Goal: Task Accomplishment & Management: Manage account settings

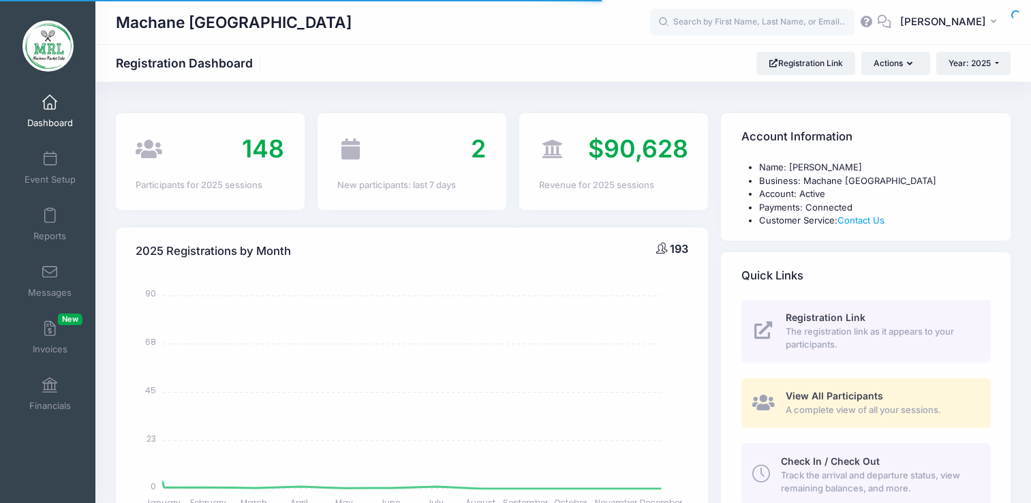
select select
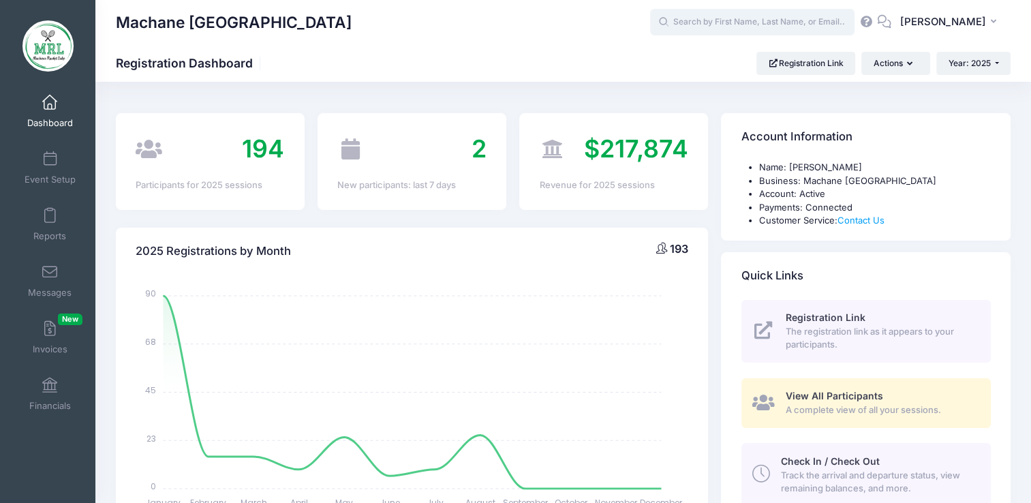
click at [702, 26] on input "text" at bounding box center [752, 22] width 205 height 27
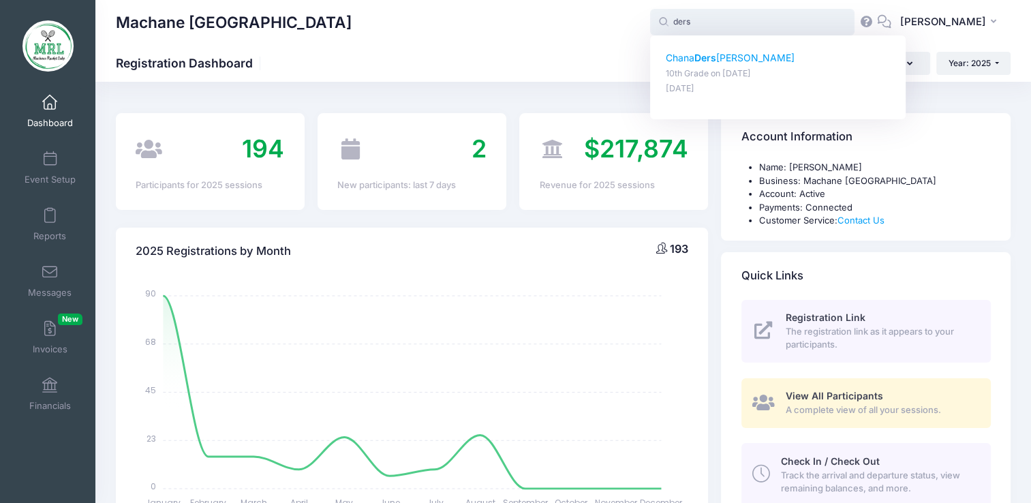
click at [701, 64] on p "Chana Ders howitz" at bounding box center [778, 58] width 225 height 14
type input "Chana Dershowitz (10th Grade, Aug-14, 2025)"
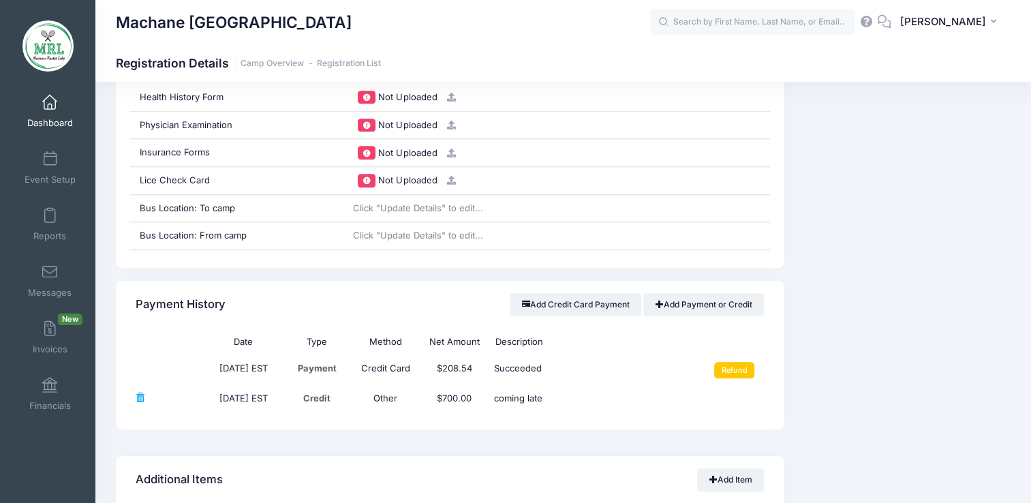
scroll to position [1467, 0]
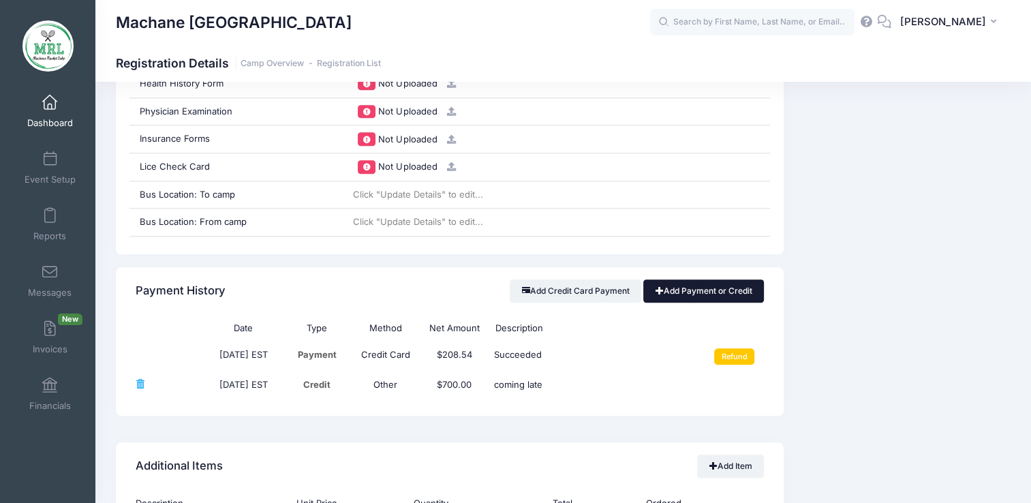
click at [712, 293] on link "Add Payment or Credit" at bounding box center [703, 290] width 121 height 23
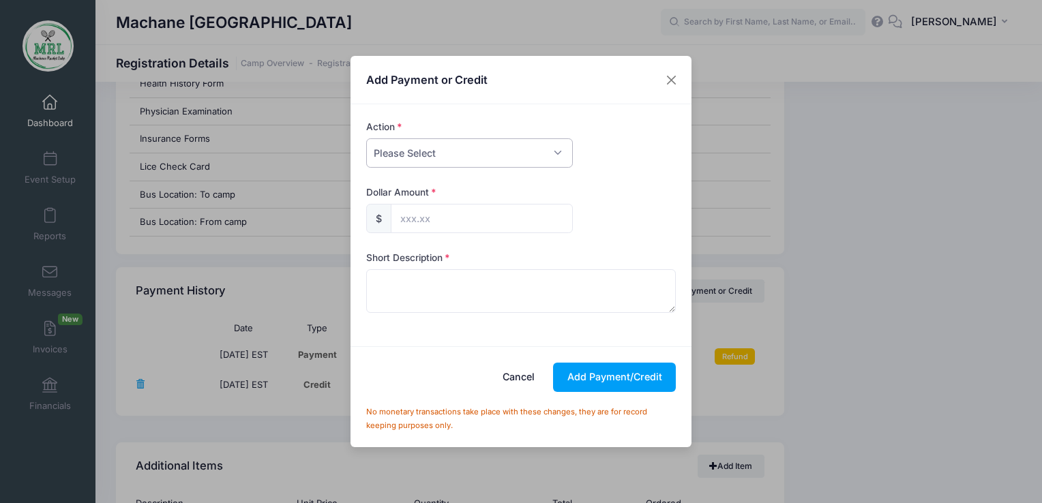
click at [553, 157] on select "Please Select Payment Credit Refund (Offline)" at bounding box center [469, 152] width 207 height 29
select select "payment"
click at [366, 138] on select "Please Select Payment Credit Refund (Offline)" at bounding box center [469, 152] width 207 height 29
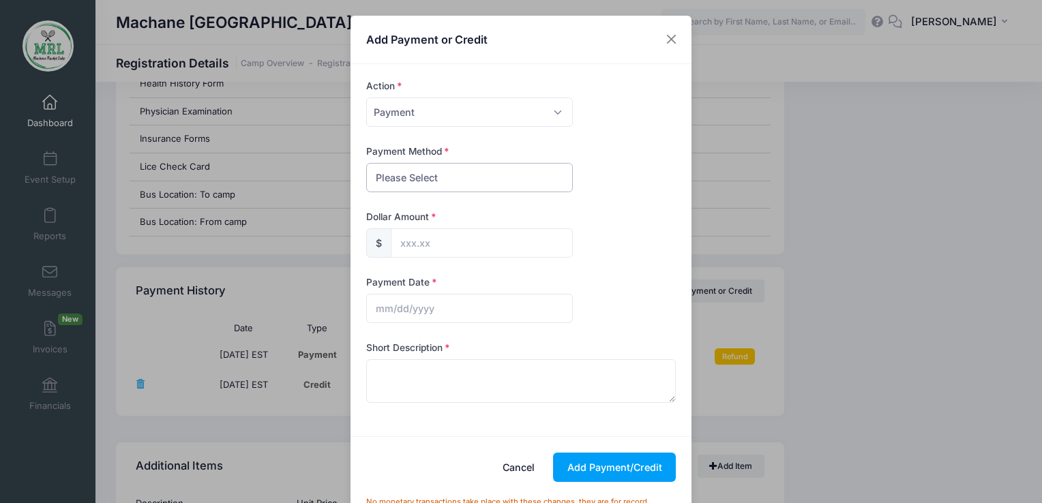
click at [528, 183] on select "Please Select PayPal Cash Check Bank Transfer Other" at bounding box center [469, 177] width 207 height 29
select select "bank transfer"
click at [366, 163] on select "Please Select PayPal Cash Check Bank Transfer Other" at bounding box center [469, 177] width 207 height 29
click at [456, 236] on input "text" at bounding box center [482, 242] width 182 height 29
type input "600.00"
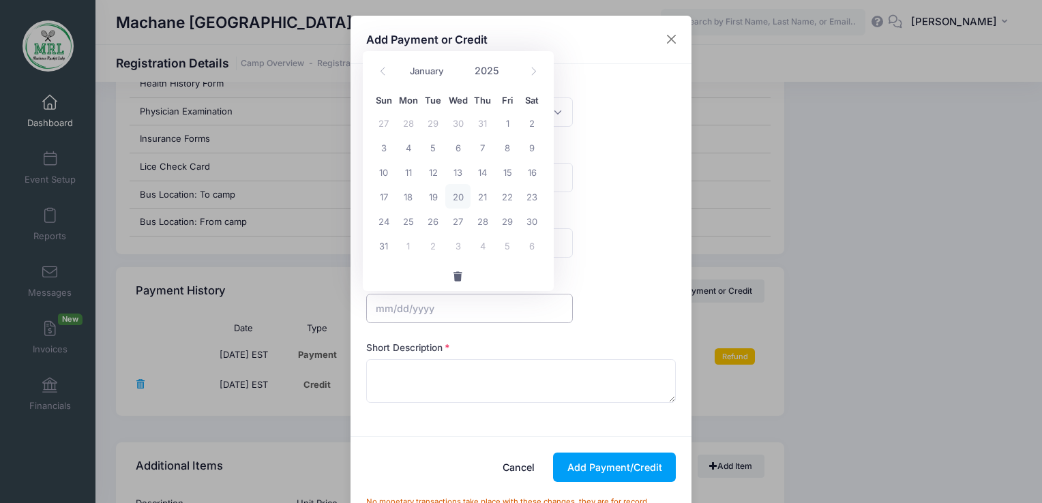
click at [399, 318] on input "text" at bounding box center [469, 308] width 207 height 29
click at [458, 198] on span "20" at bounding box center [457, 196] width 25 height 25
type input "08/20/2025"
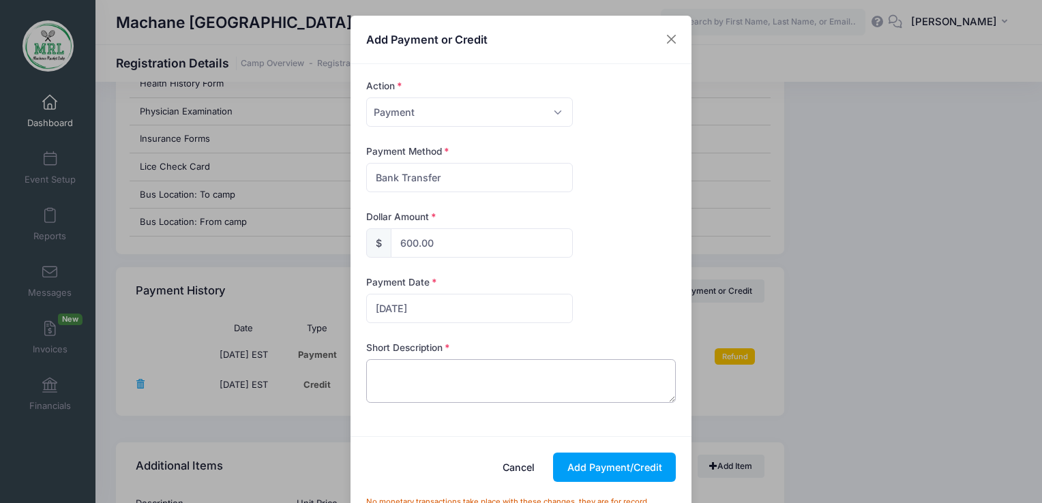
click at [403, 385] on textarea at bounding box center [521, 381] width 310 height 44
type textarea "zelle"
click at [605, 470] on button "Add Payment/Credit" at bounding box center [614, 467] width 123 height 29
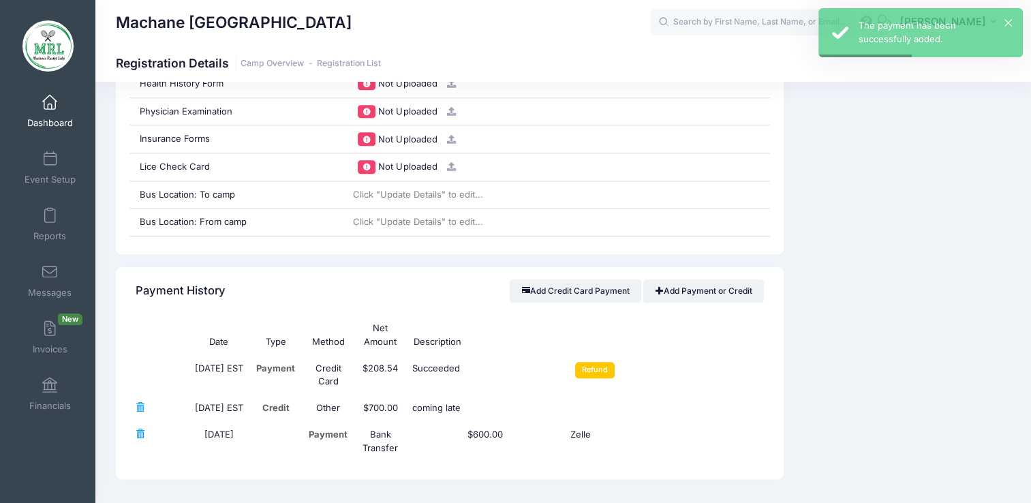
click at [48, 110] on link "Dashboard" at bounding box center [50, 111] width 65 height 48
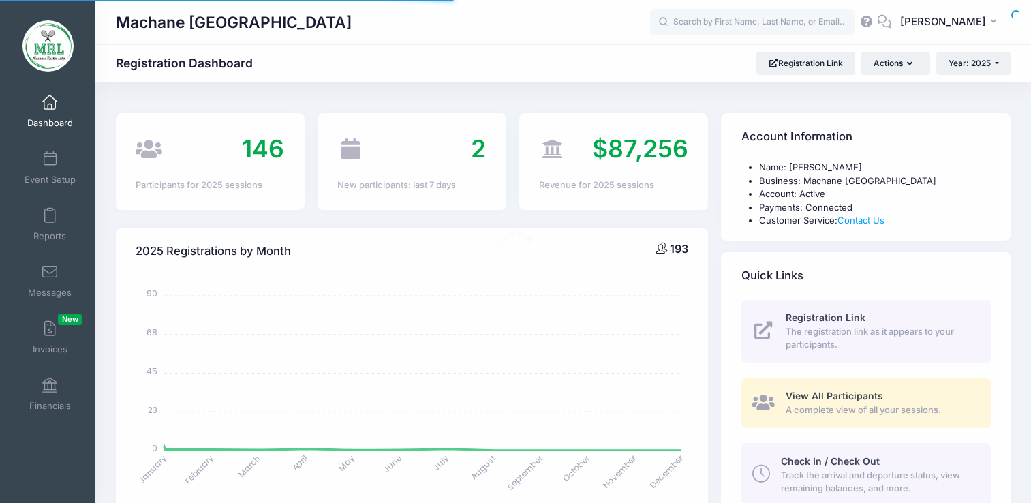
select select
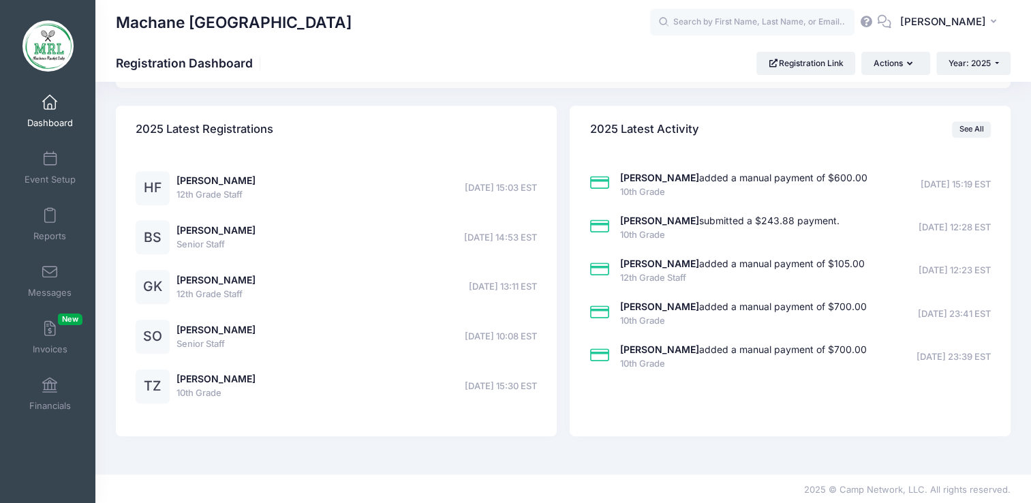
scroll to position [1059, 0]
click at [753, 305] on link "Laya Sorotzkin added a manual payment of $700.00" at bounding box center [743, 306] width 247 height 12
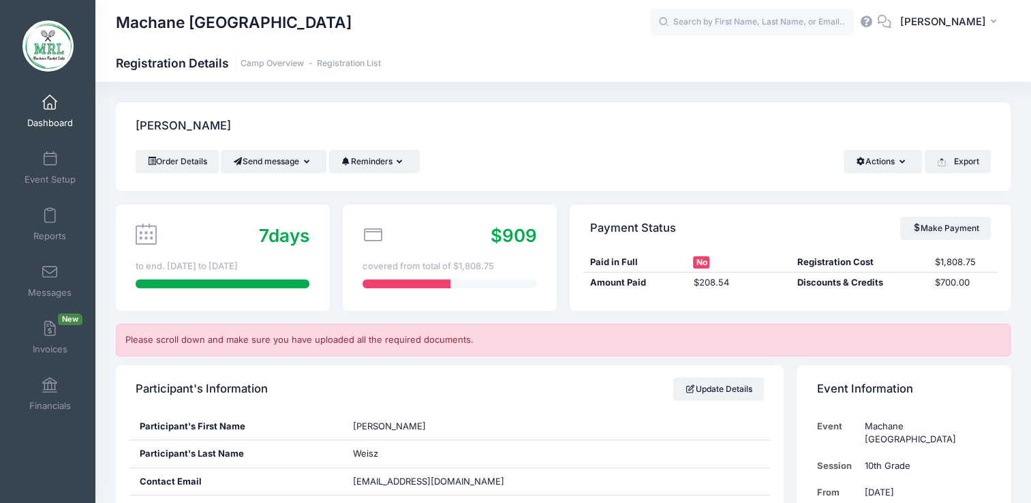
drag, startPoint x: 104, startPoint y: 176, endPoint x: 498, endPoint y: 153, distance: 395.4
click at [498, 153] on div "Order Details Send message Send Email Send SMS Reminders Send Payment Reminder …" at bounding box center [563, 161] width 855 height 23
click at [50, 105] on span at bounding box center [50, 102] width 0 height 15
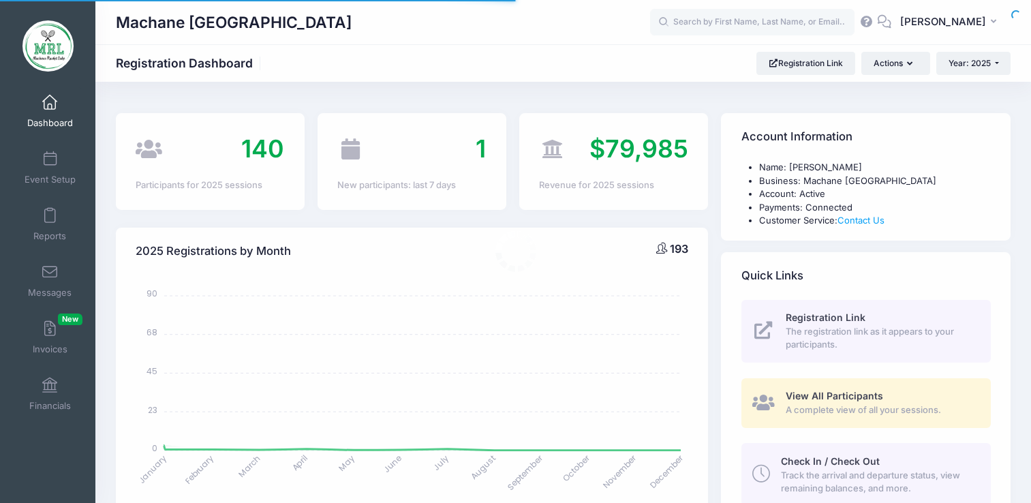
select select
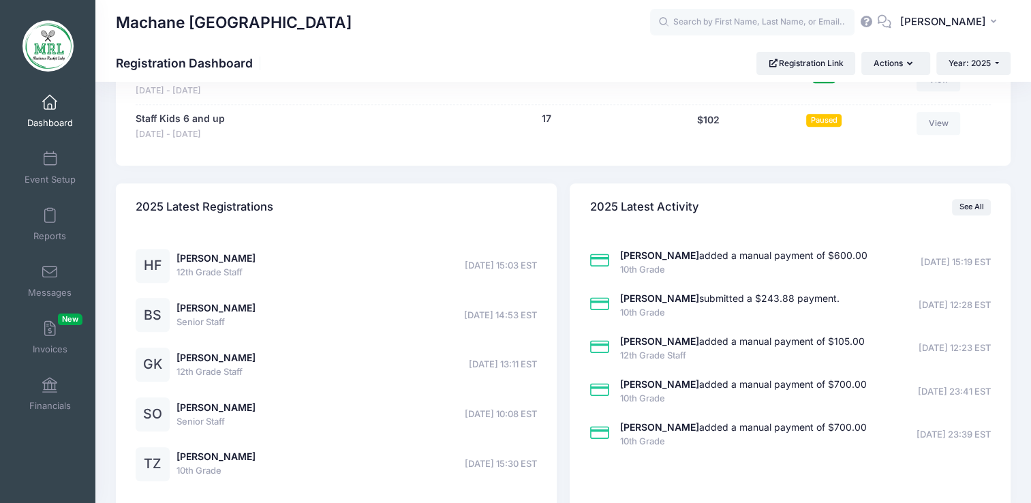
scroll to position [1059, 0]
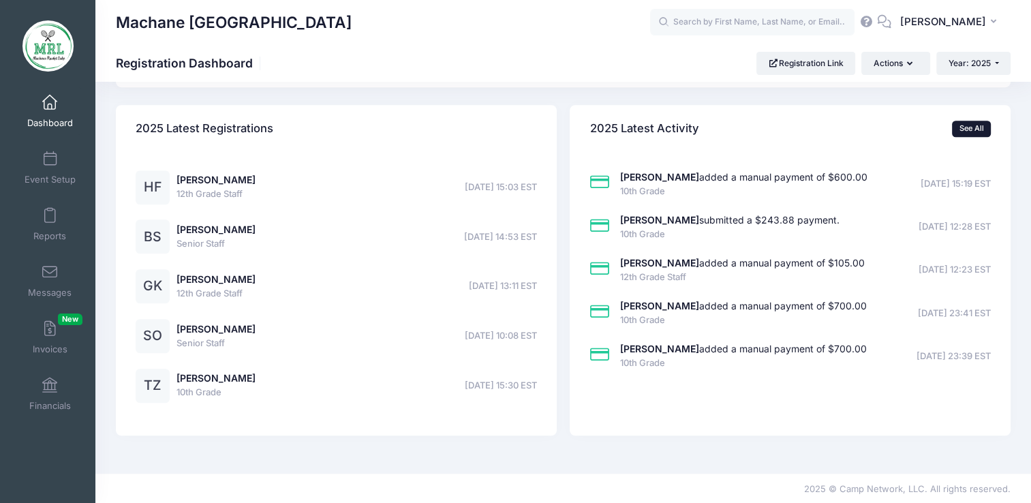
click at [969, 127] on link "See All" at bounding box center [971, 129] width 39 height 16
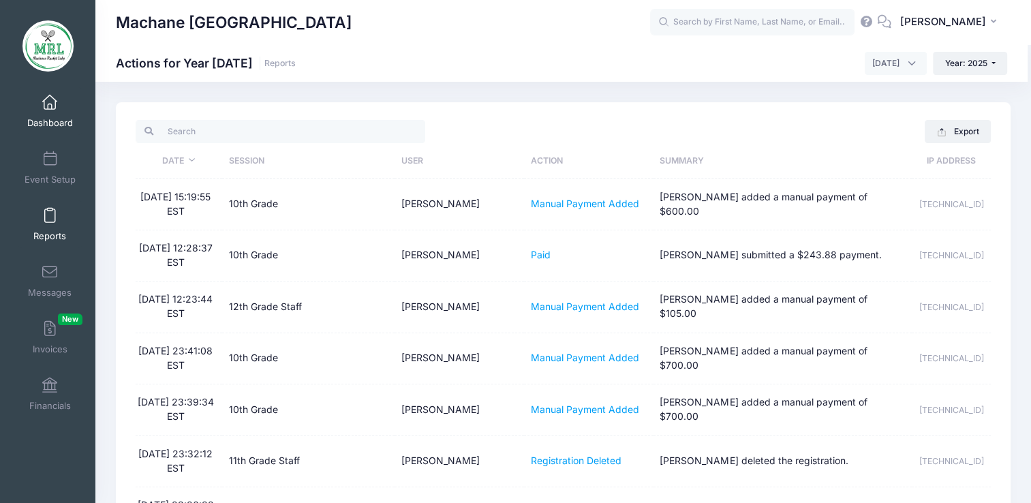
click at [50, 102] on span at bounding box center [50, 102] width 0 height 15
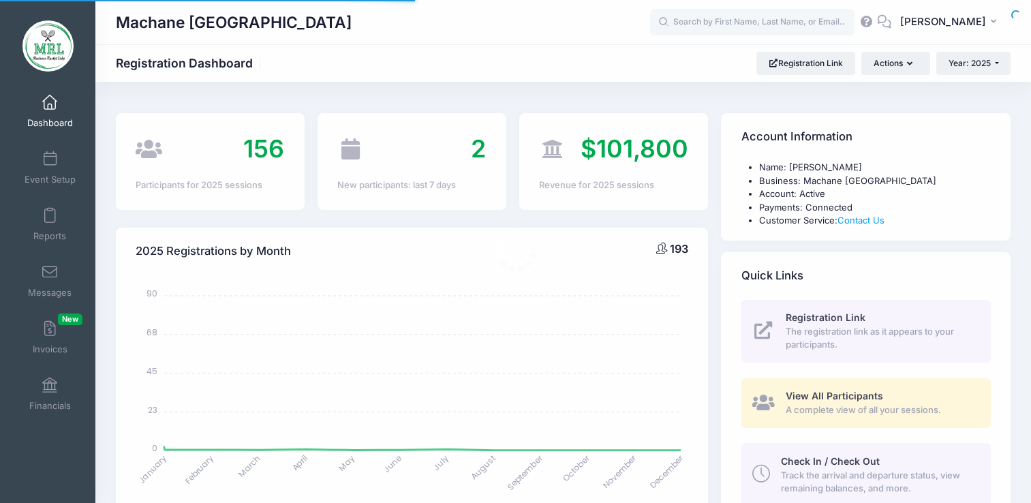
select select
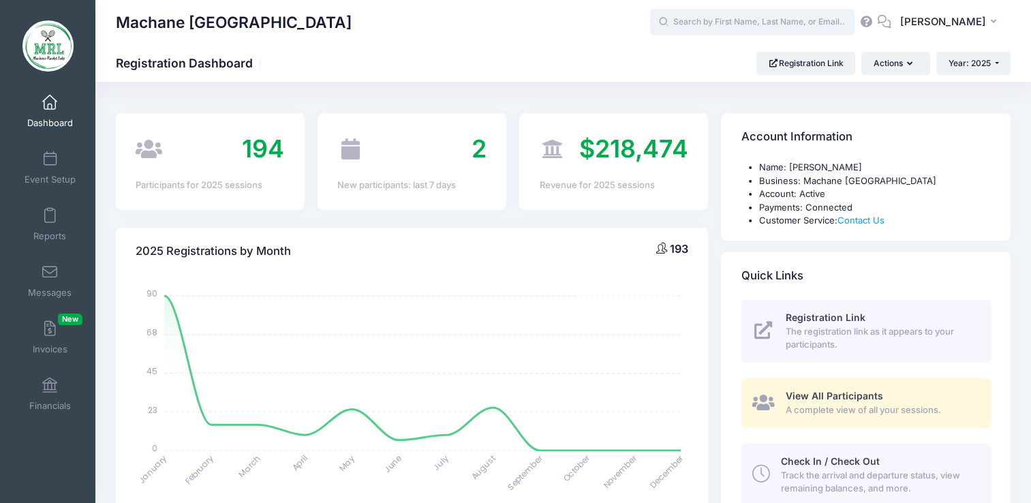
click at [711, 23] on input "text" at bounding box center [752, 22] width 205 height 27
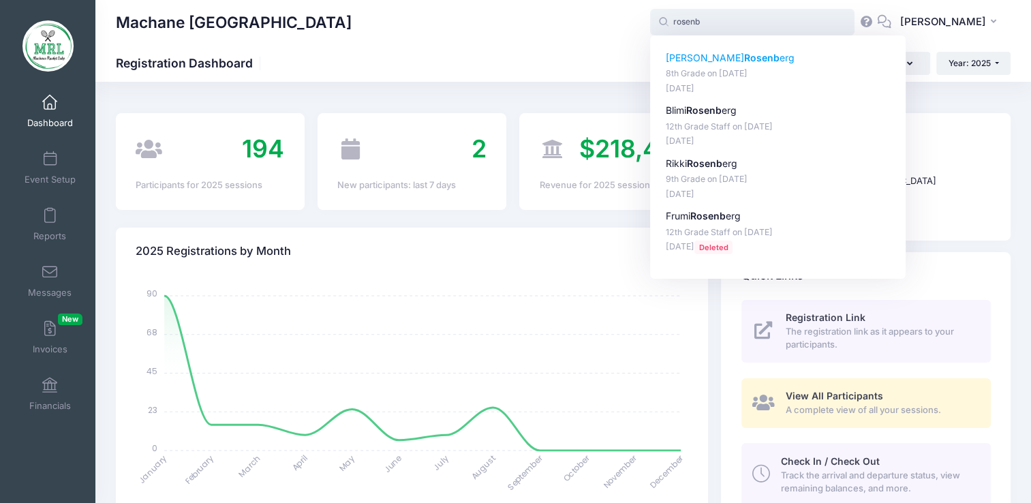
click at [705, 61] on p "[PERSON_NAME] erg" at bounding box center [778, 58] width 225 height 14
type input "[PERSON_NAME] (8th Grade, [DATE])"
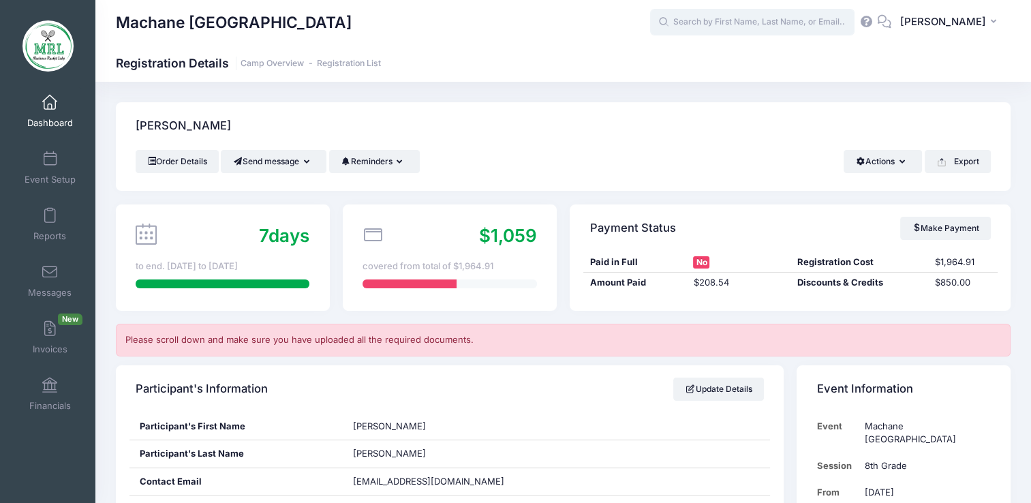
click at [728, 23] on input "text" at bounding box center [752, 22] width 205 height 27
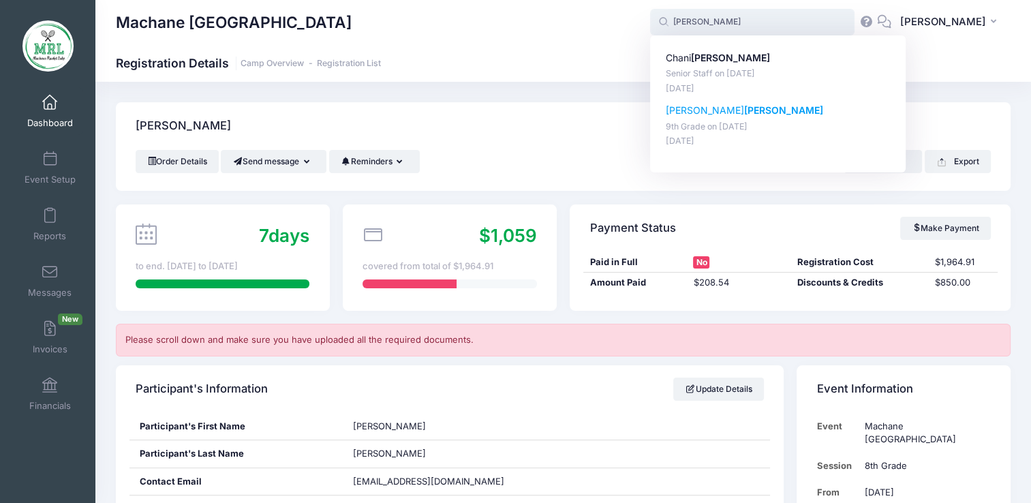
click at [693, 111] on p "miriam hiller" at bounding box center [778, 111] width 225 height 14
type input "miriam hiller (9th Grade, Aug-14, 2025)"
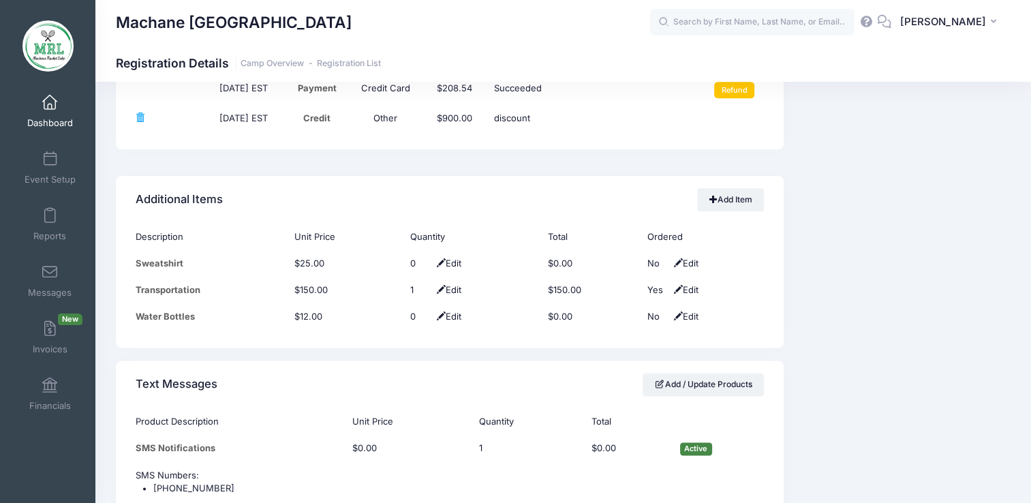
scroll to position [1751, 0]
